Goal: Use online tool/utility: Utilize a website feature to perform a specific function

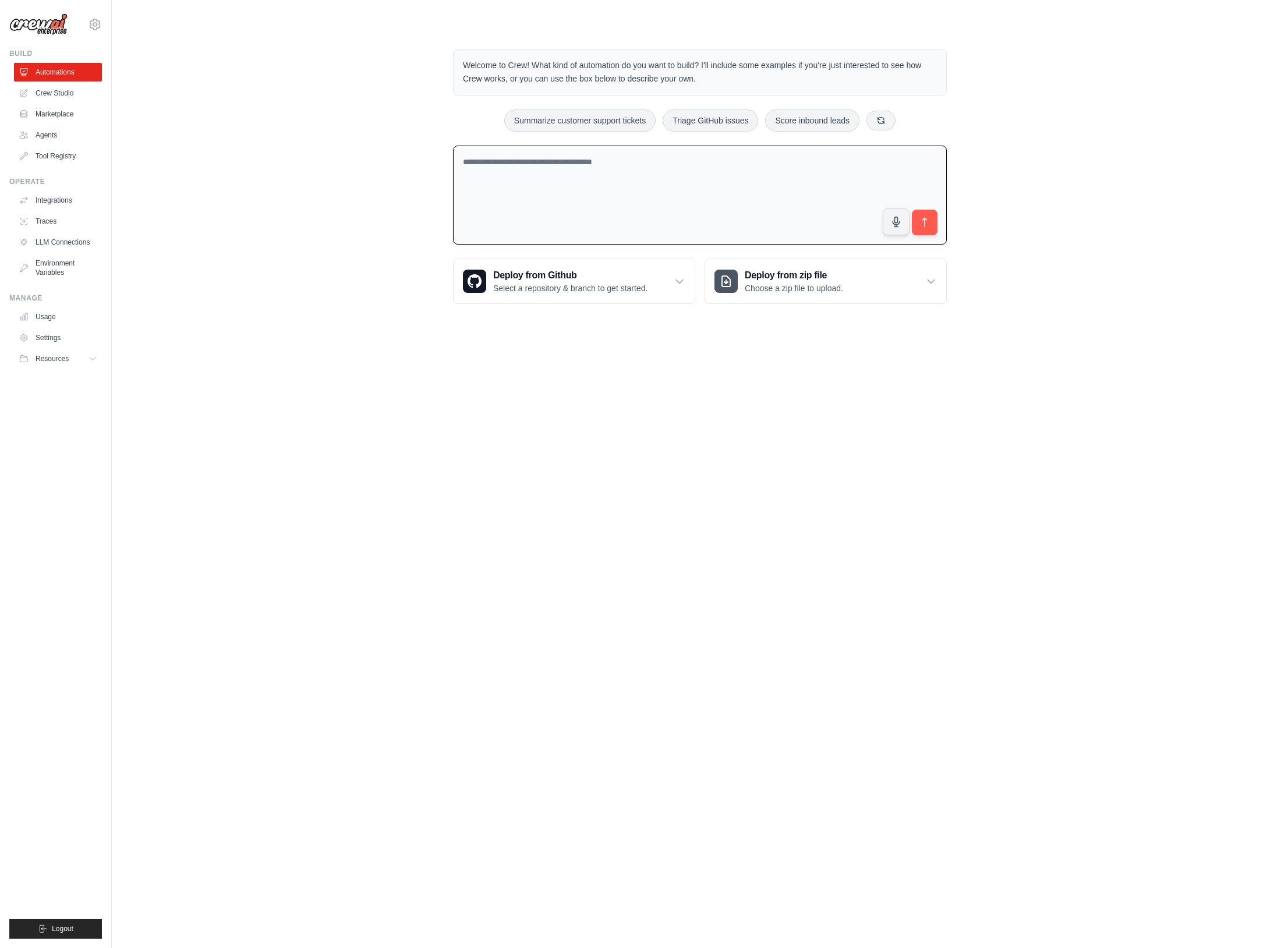
click at [523, 170] on textarea at bounding box center [700, 195] width 493 height 99
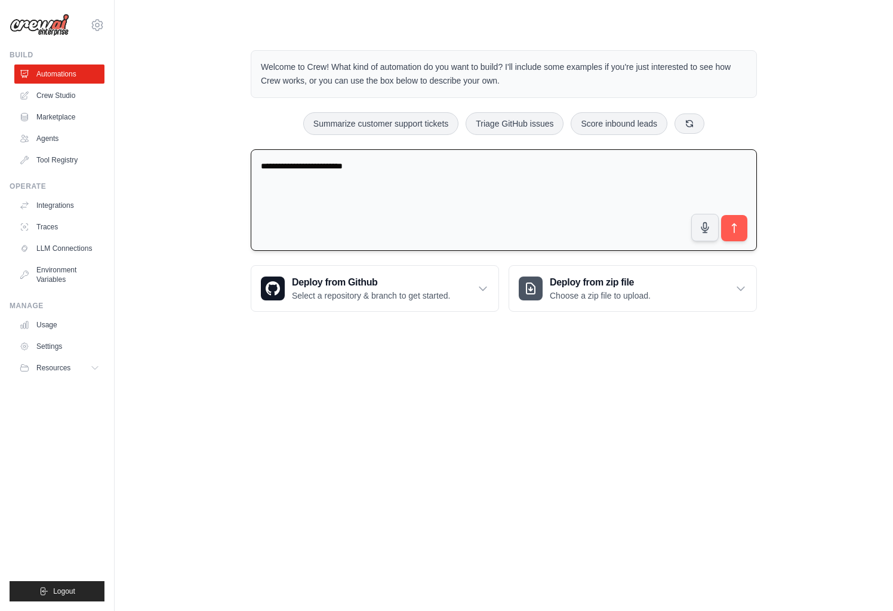
click at [451, 160] on textarea "**********" at bounding box center [504, 200] width 506 height 102
type textarea "**********"
click at [740, 229] on icon "submit" at bounding box center [735, 228] width 13 height 13
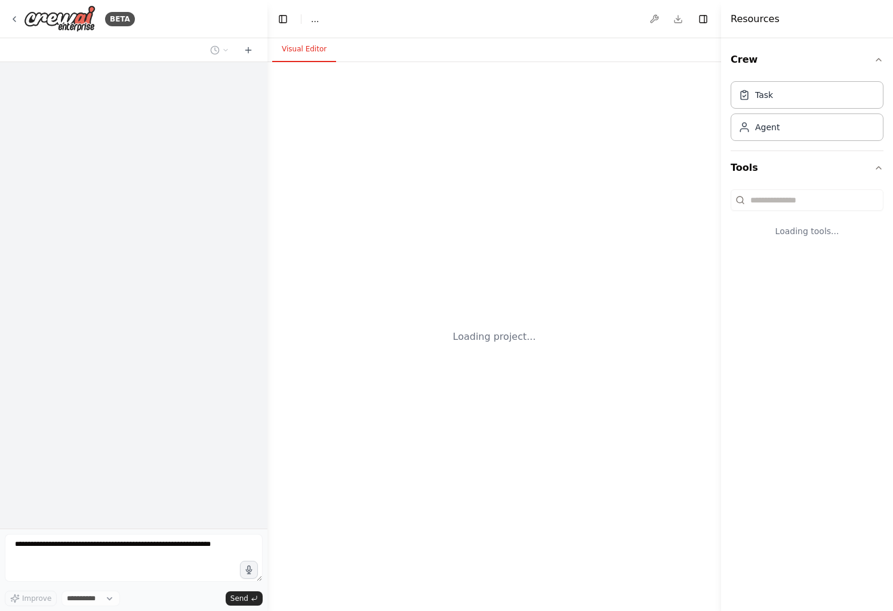
select select "****"
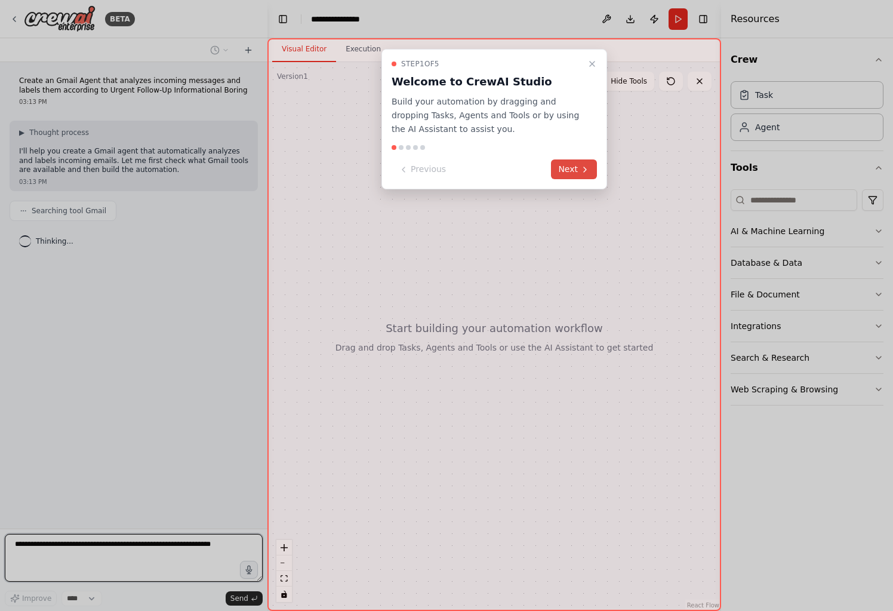
click at [567, 167] on button "Next" at bounding box center [574, 169] width 46 height 20
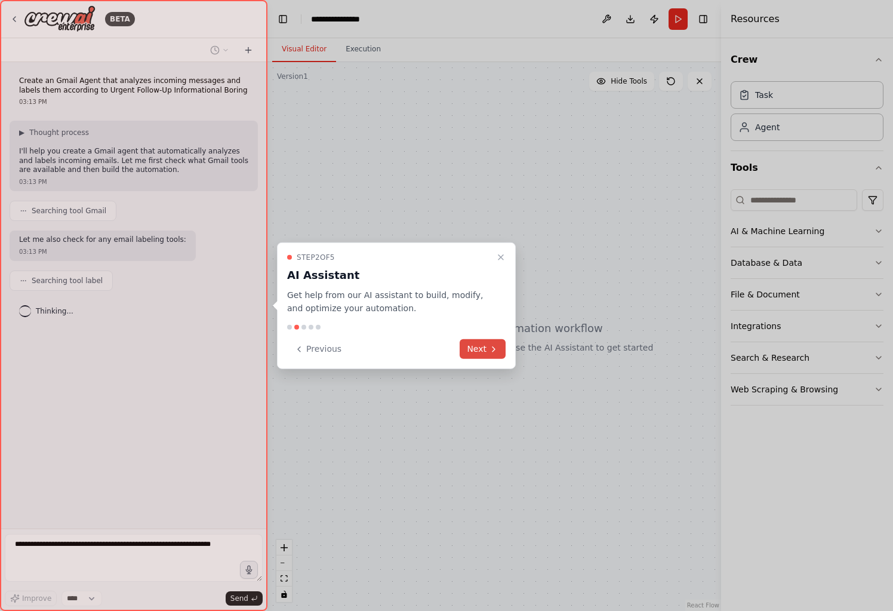
click at [484, 348] on button "Next" at bounding box center [483, 349] width 46 height 20
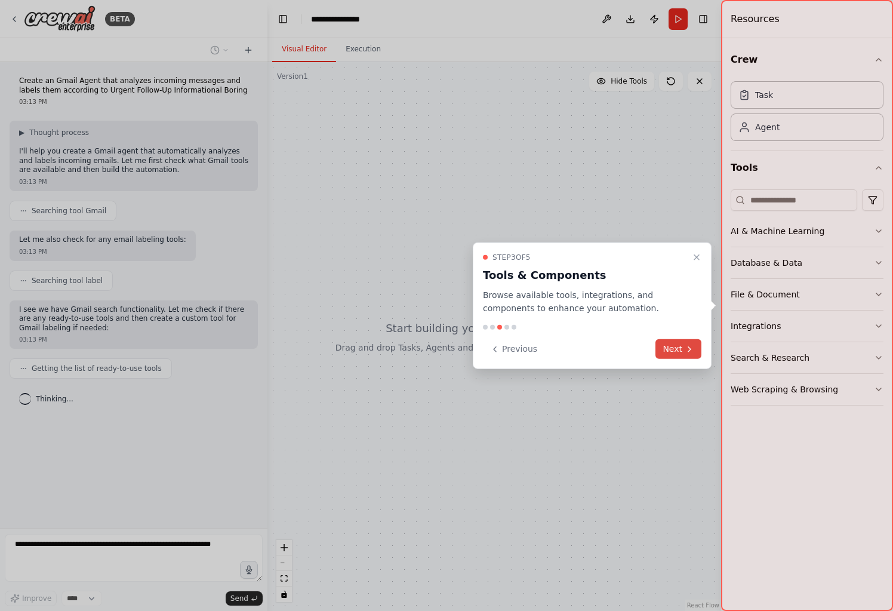
click at [669, 348] on button "Next" at bounding box center [679, 349] width 46 height 20
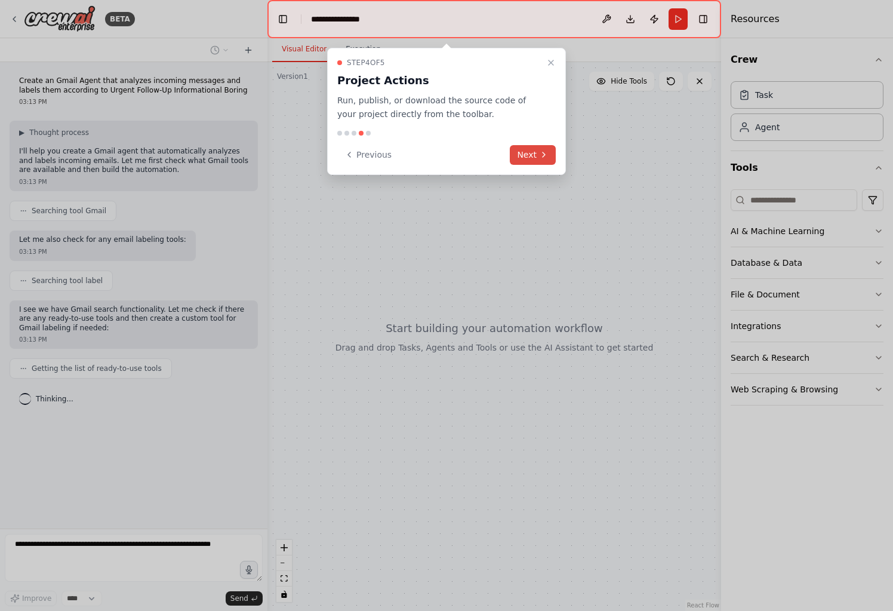
click at [527, 149] on button "Next" at bounding box center [533, 155] width 46 height 20
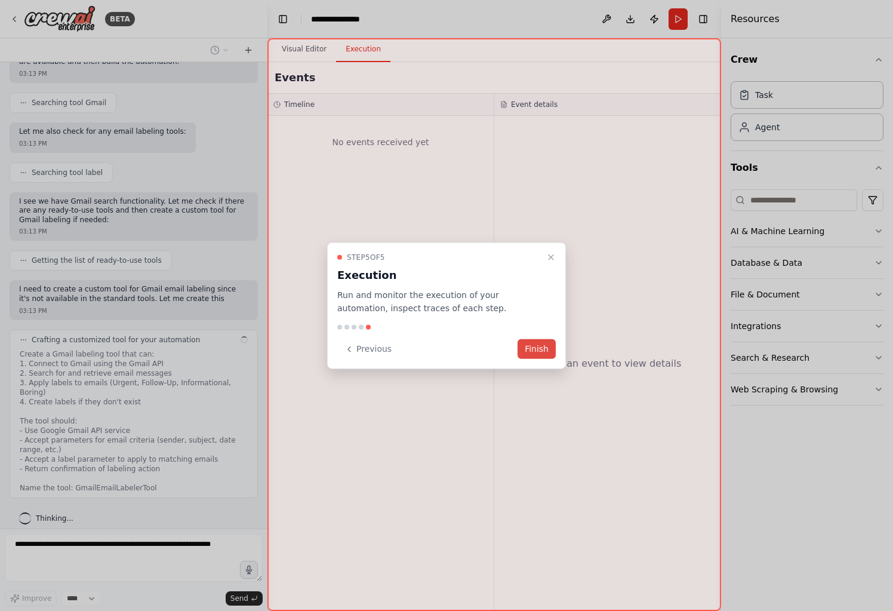
scroll to position [117, 0]
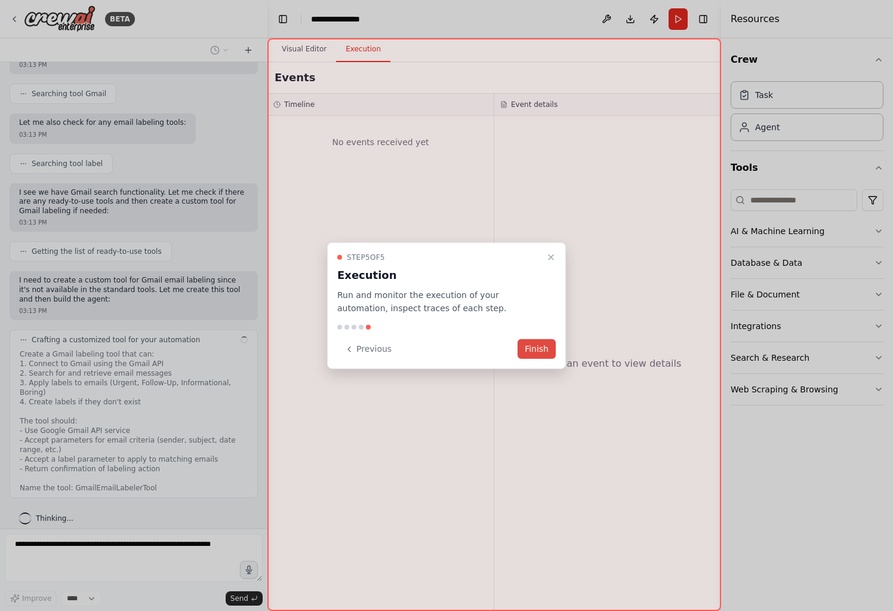
click at [525, 347] on button "Finish" at bounding box center [537, 349] width 38 height 20
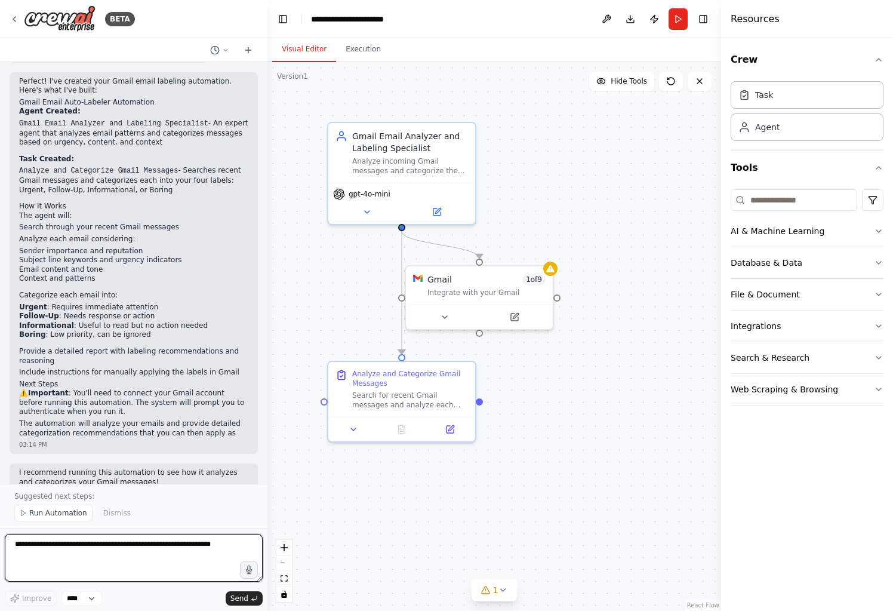
scroll to position [1006, 0]
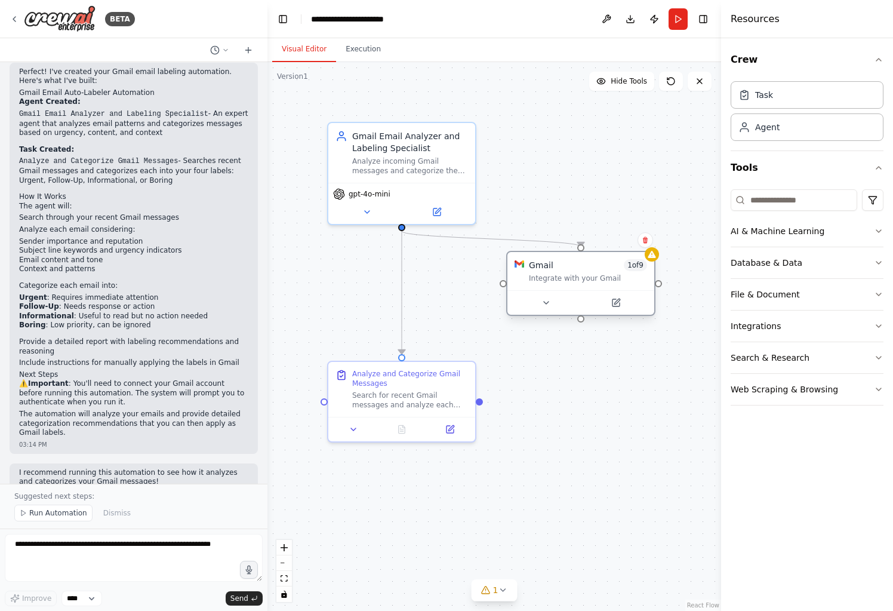
drag, startPoint x: 477, startPoint y: 292, endPoint x: 563, endPoint y: 278, distance: 87.1
click at [563, 278] on div "Integrate with your Gmail" at bounding box center [588, 279] width 118 height 10
click at [586, 267] on div "Gmail 1 of 9" at bounding box center [576, 265] width 118 height 12
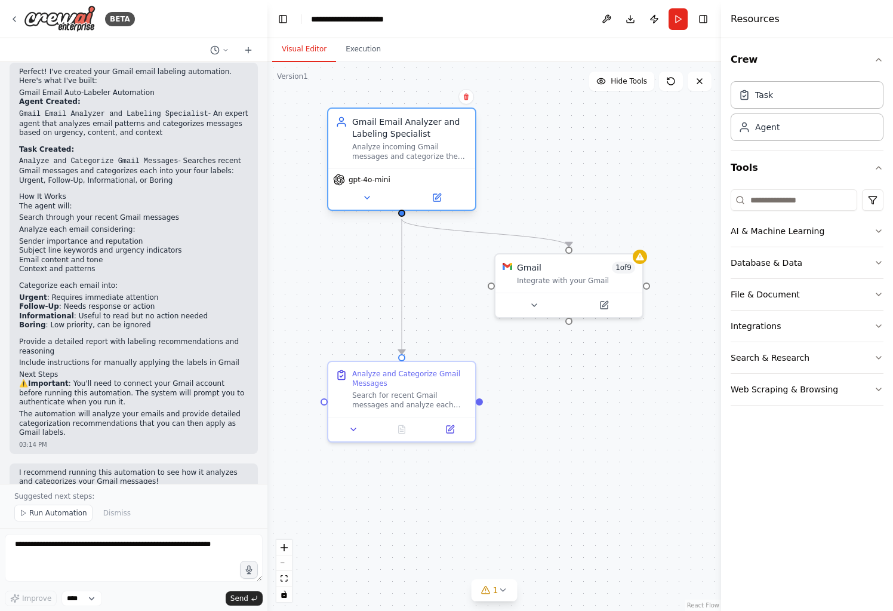
drag, startPoint x: 394, startPoint y: 149, endPoint x: 393, endPoint y: 136, distance: 13.8
click at [393, 136] on div "Gmail Email Analyzer and Labeling Specialist" at bounding box center [410, 128] width 116 height 24
